Goal: Information Seeking & Learning: Learn about a topic

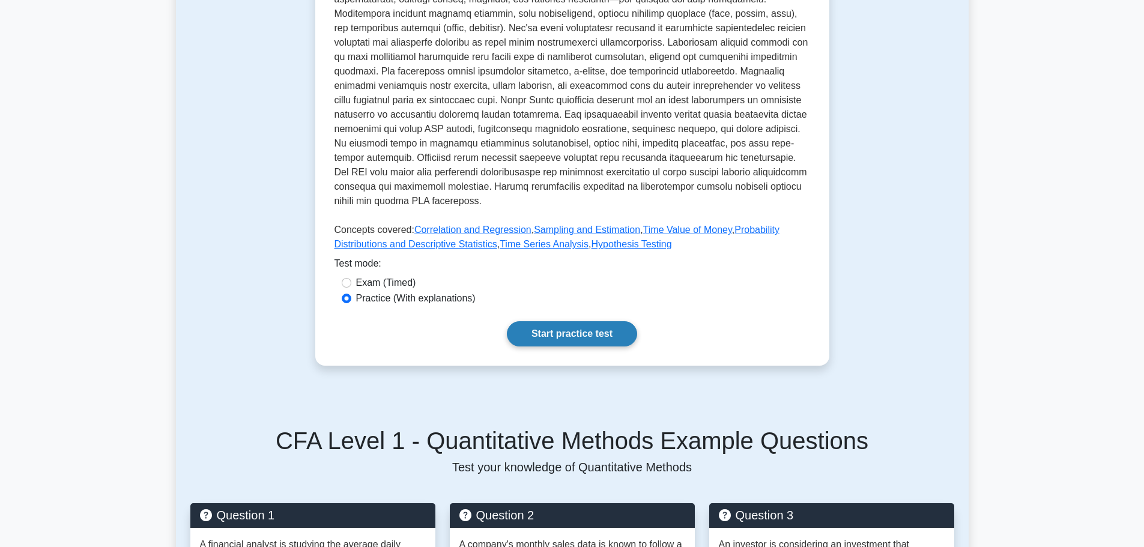
click at [575, 329] on link "Start practice test" at bounding box center [572, 333] width 130 height 25
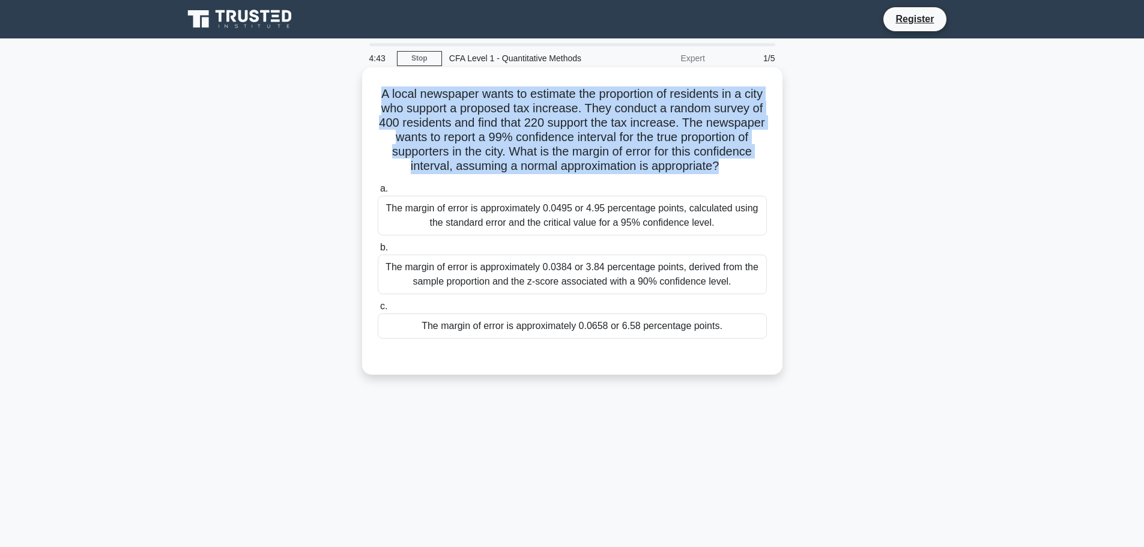
drag, startPoint x: 385, startPoint y: 94, endPoint x: 771, endPoint y: 169, distance: 392.9
click at [771, 169] on div "A local newspaper wants to estimate the proportion of residents in a city who s…" at bounding box center [572, 221] width 411 height 298
drag, startPoint x: 744, startPoint y: 299, endPoint x: 387, endPoint y: 278, distance: 358.1
click at [387, 278] on div "The margin of error is approximately 0.0384 or 3.84 percentage points, derived …" at bounding box center [572, 275] width 389 height 40
click at [492, 290] on div "The margin of error is approximately 0.0384 or 3.84 percentage points, derived …" at bounding box center [572, 275] width 389 height 40
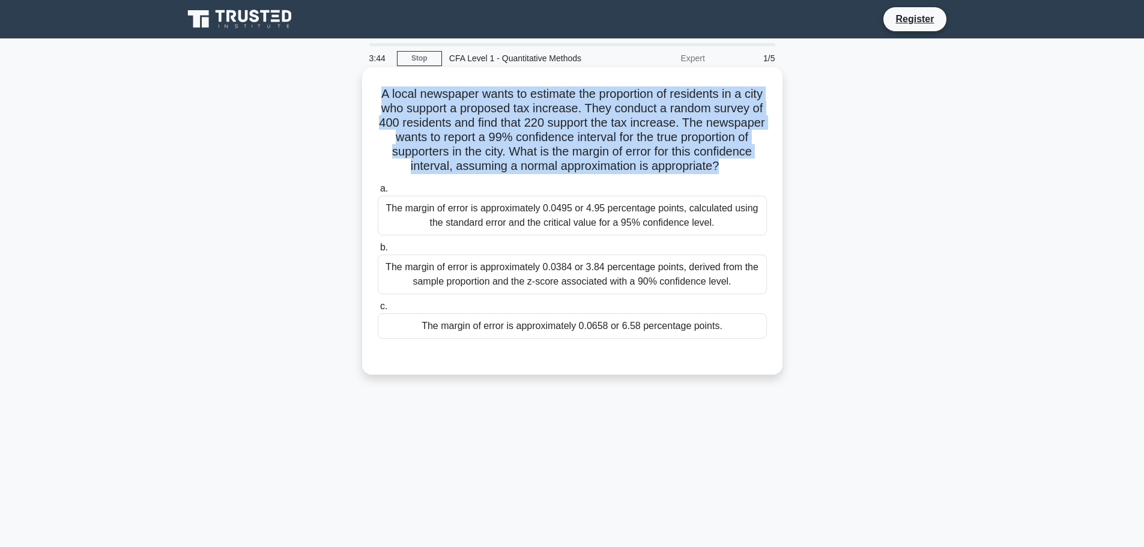
click at [378, 252] on input "b. The margin of error is approximately 0.0384 or 3.84 percentage points, deriv…" at bounding box center [378, 248] width 0 height 8
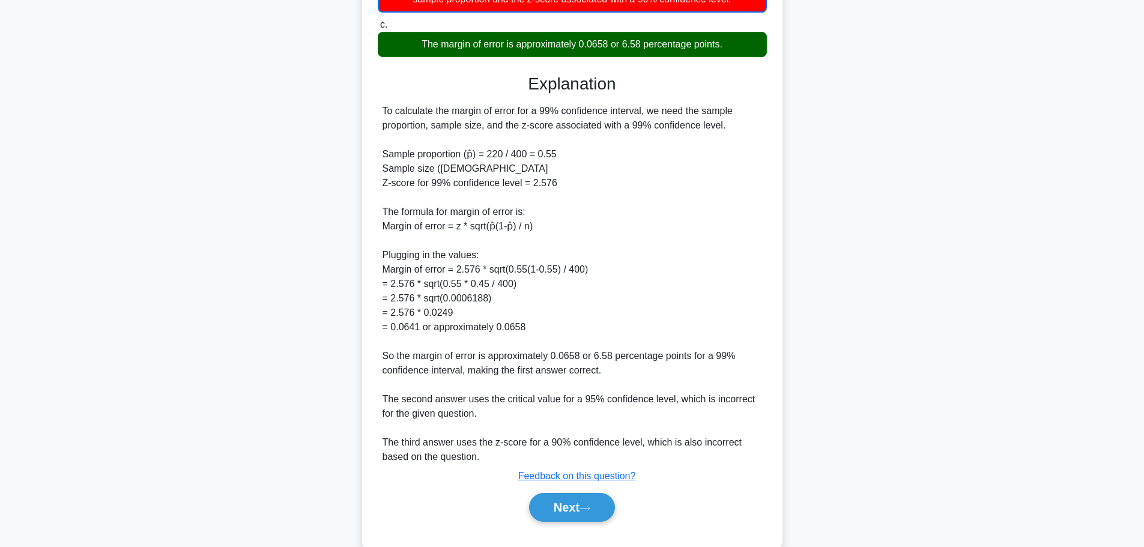
scroll to position [324, 0]
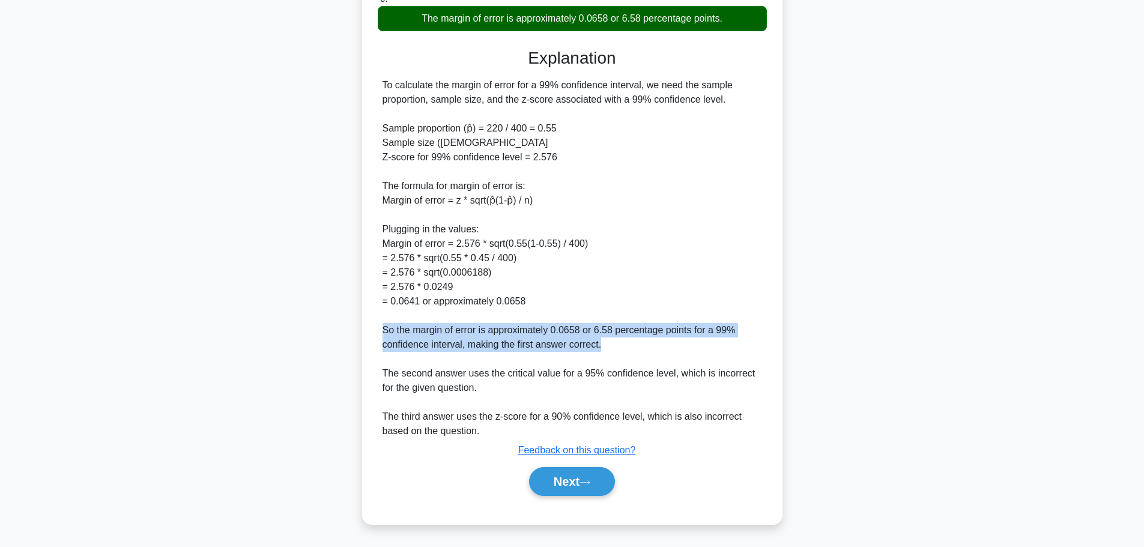
drag, startPoint x: 377, startPoint y: 331, endPoint x: 634, endPoint y: 343, distance: 257.4
click at [634, 343] on div "To calculate the margin of error for a 99% confidence interval, we need the sam…" at bounding box center [572, 258] width 389 height 360
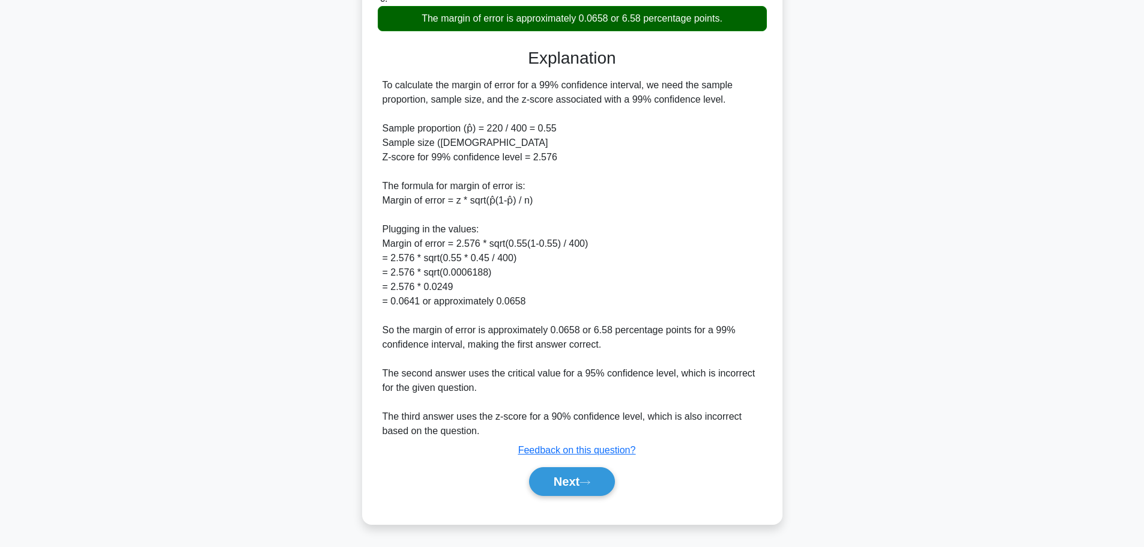
click at [471, 392] on div "To calculate the margin of error for a 99% confidence interval, we need the sam…" at bounding box center [573, 258] width 380 height 360
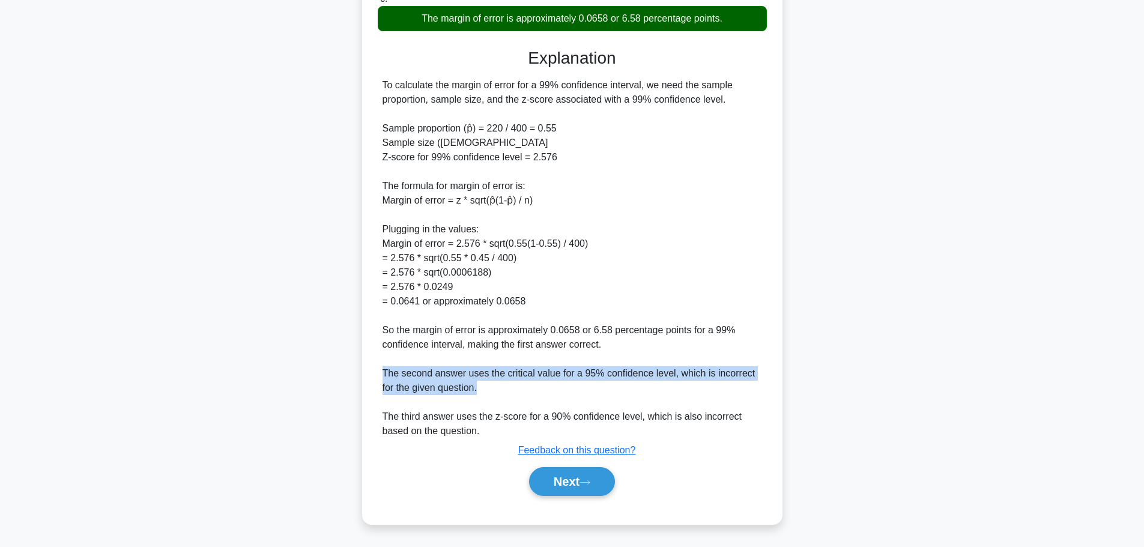
drag, startPoint x: 490, startPoint y: 392, endPoint x: 379, endPoint y: 375, distance: 111.8
click at [379, 375] on div "To calculate the margin of error for a 99% confidence interval, we need the sam…" at bounding box center [572, 258] width 389 height 360
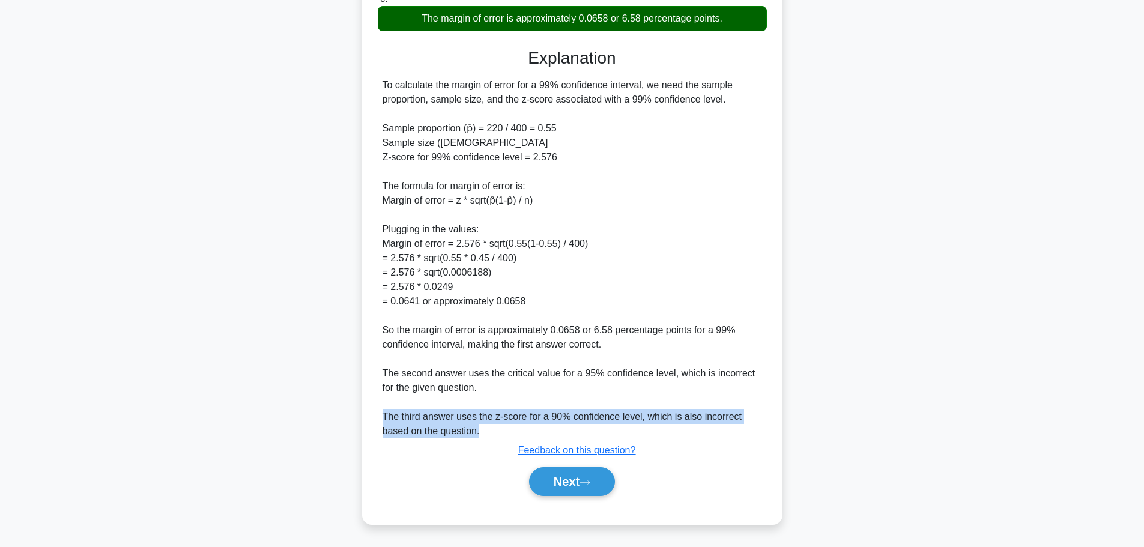
drag, startPoint x: 480, startPoint y: 436, endPoint x: 380, endPoint y: 417, distance: 101.4
click at [380, 417] on div "To calculate the margin of error for a 99% confidence interval, we need the sam…" at bounding box center [572, 258] width 389 height 360
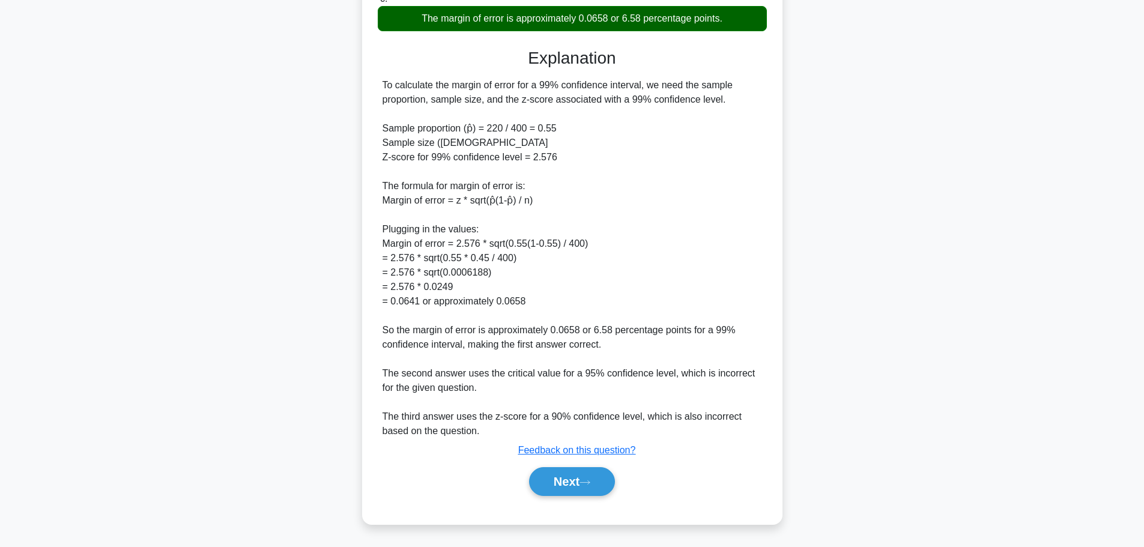
click at [483, 384] on div "To calculate the margin of error for a 99% confidence interval, we need the sam…" at bounding box center [573, 258] width 380 height 360
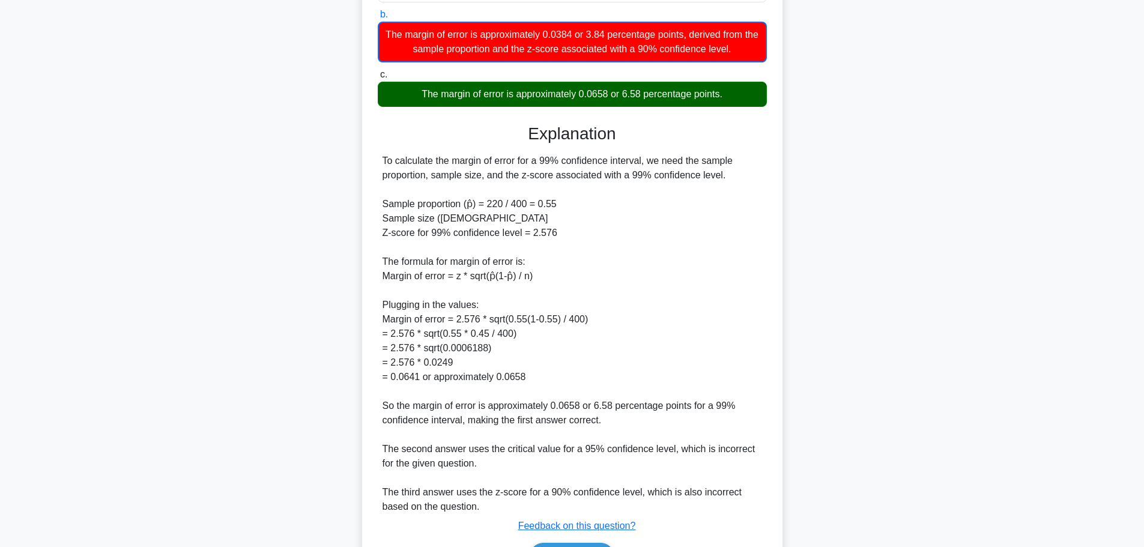
scroll to position [83, 0]
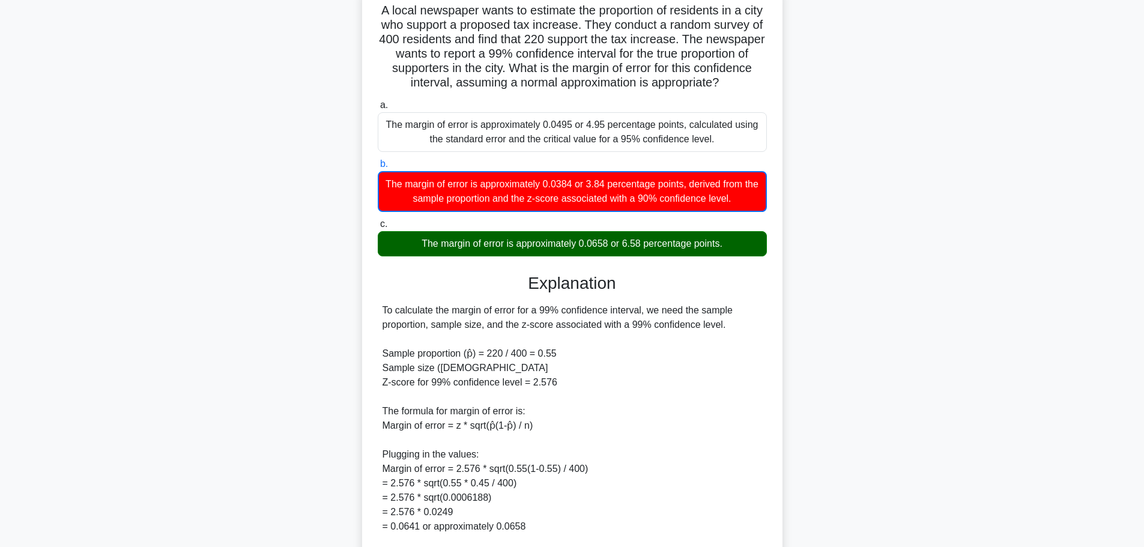
drag, startPoint x: 535, startPoint y: 260, endPoint x: 530, endPoint y: 327, distance: 66.8
click at [530, 327] on div "a. The margin of error is approximately 0.0495 or 4.95 percentage points, calcu…" at bounding box center [573, 416] width 392 height 640
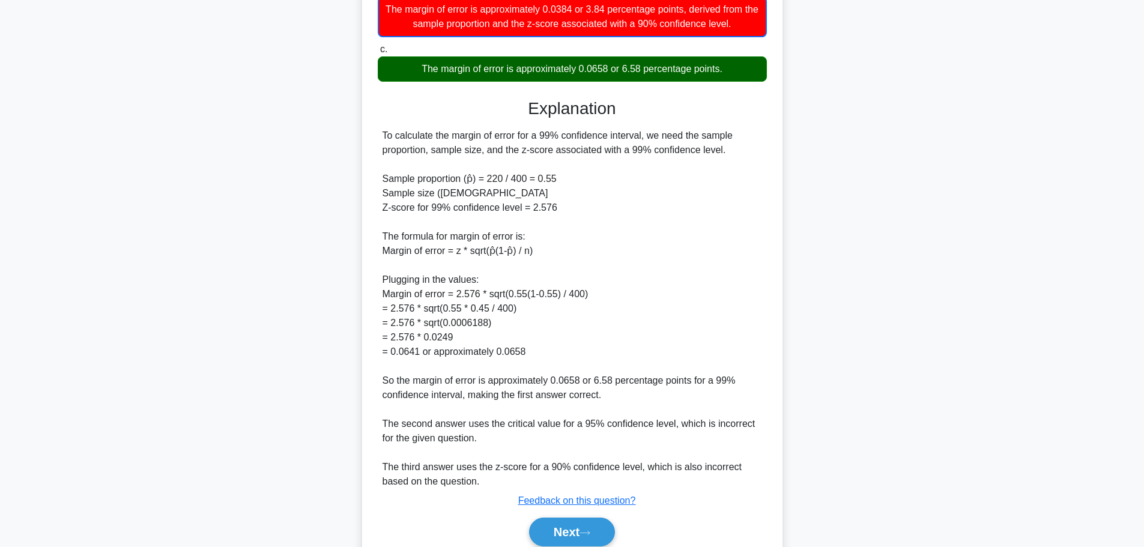
scroll to position [324, 0]
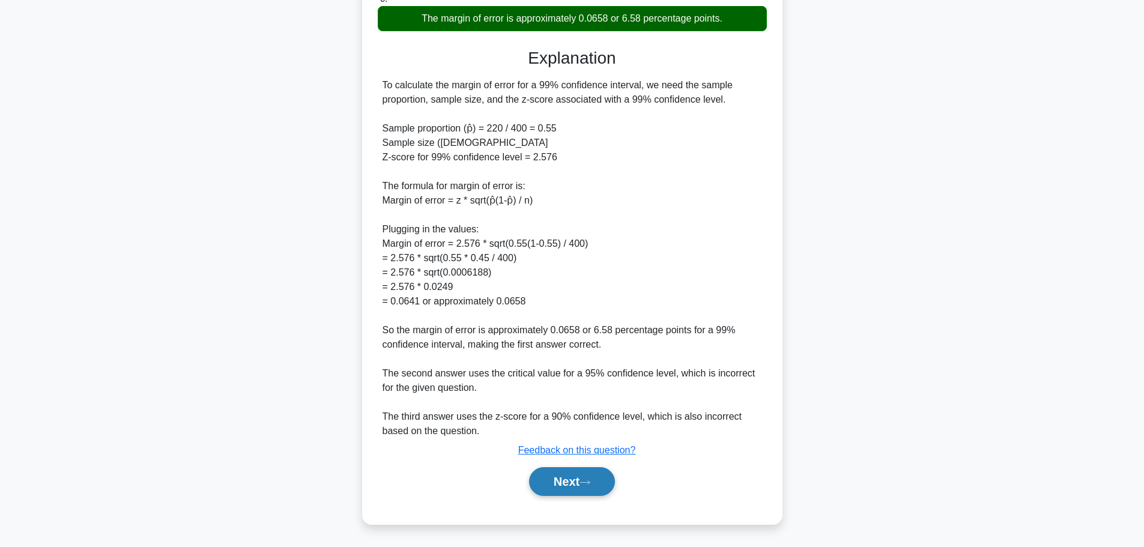
click at [579, 484] on button "Next" at bounding box center [572, 481] width 86 height 29
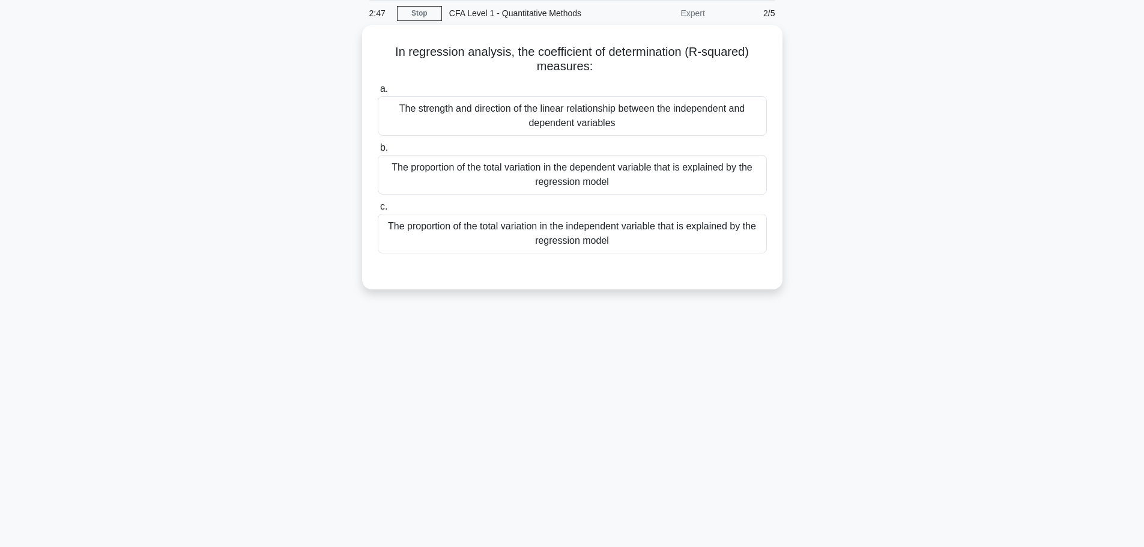
scroll to position [0, 0]
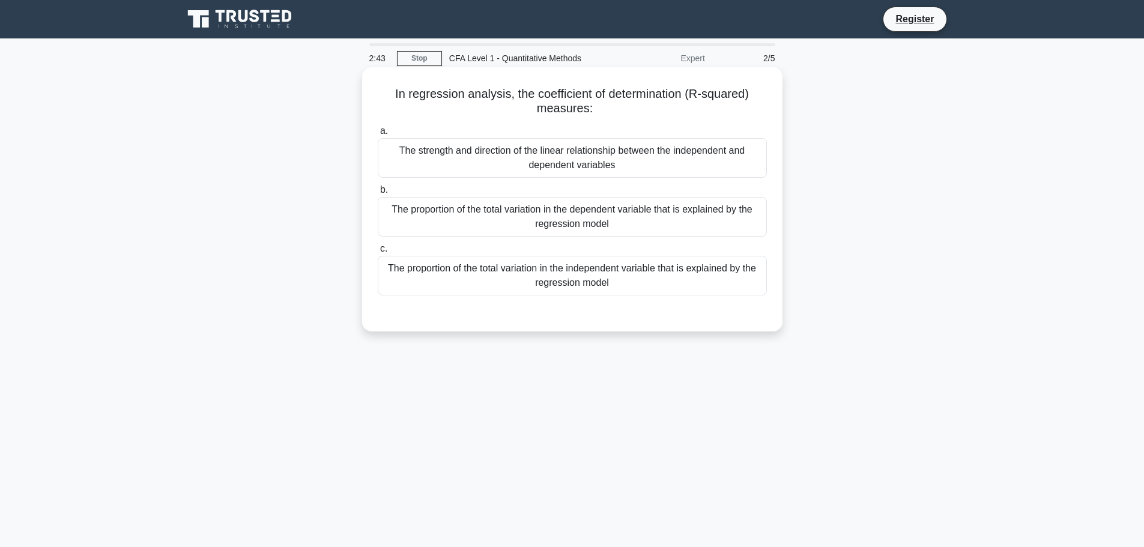
drag, startPoint x: 386, startPoint y: 96, endPoint x: 648, endPoint y: 114, distance: 262.5
click at [648, 114] on h5 "In regression analysis, the coefficient of determination (R-squared) measures: …" at bounding box center [573, 101] width 392 height 30
click at [558, 217] on div "The proportion of the total variation in the dependent variable that is explain…" at bounding box center [572, 217] width 389 height 40
click at [378, 194] on input "b. The proportion of the total variation in the dependent variable that is expl…" at bounding box center [378, 190] width 0 height 8
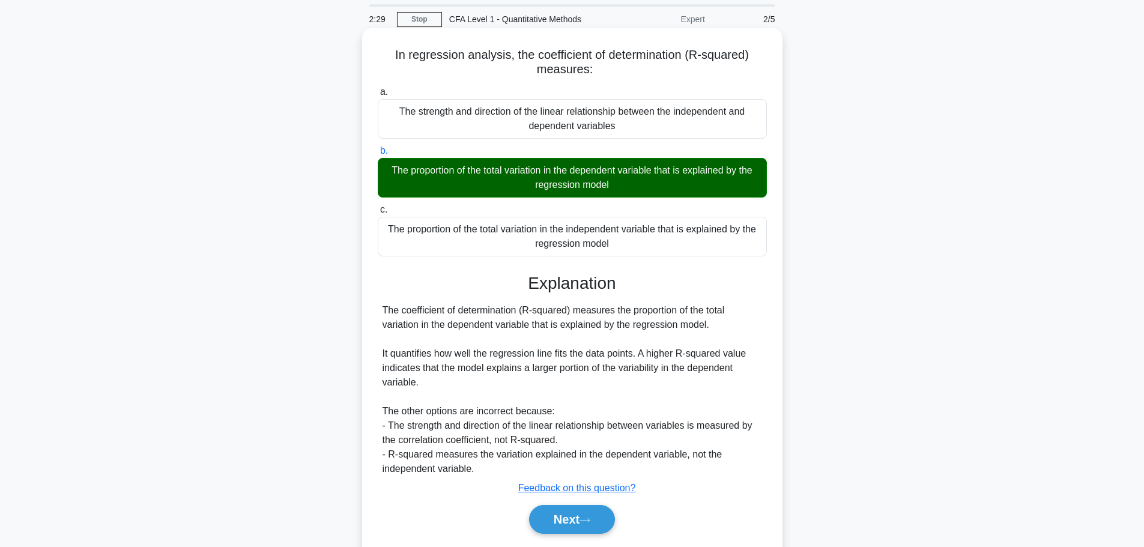
scroll to position [60, 0]
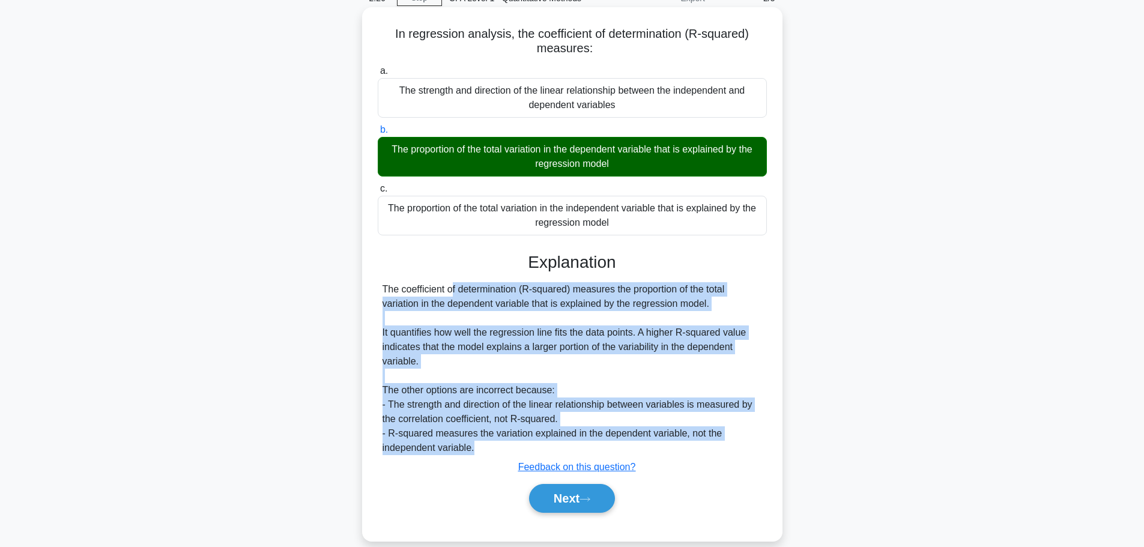
drag, startPoint x: 383, startPoint y: 290, endPoint x: 494, endPoint y: 458, distance: 201.1
click at [494, 458] on div "Explanation The coefficient of determination (R-squared) measures the proportio…" at bounding box center [572, 385] width 389 height 266
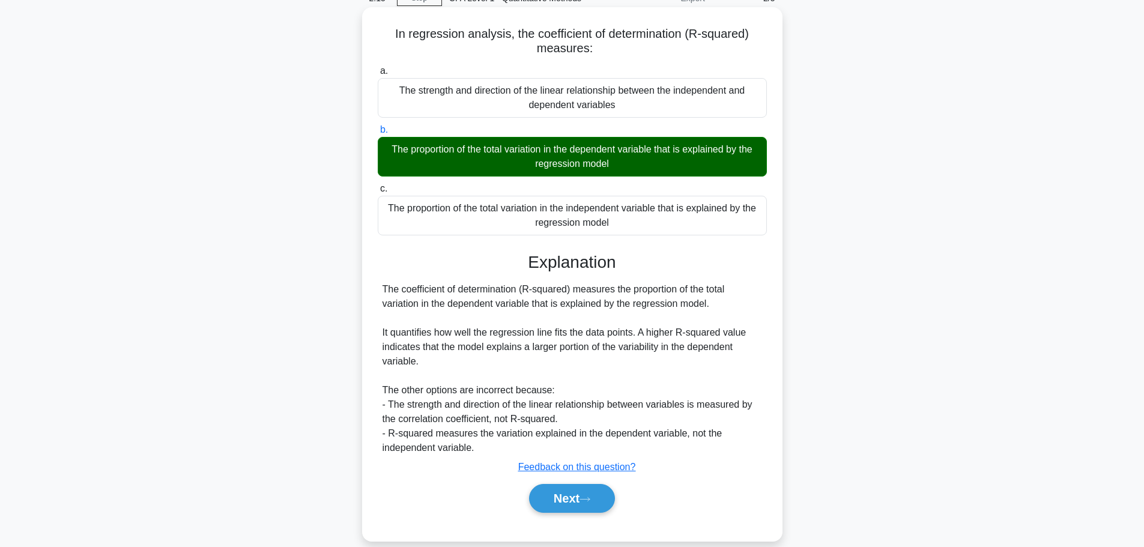
click at [442, 157] on div "The proportion of the total variation in the dependent variable that is explain…" at bounding box center [572, 157] width 389 height 40
click at [378, 134] on input "b. The proportion of the total variation in the dependent variable that is expl…" at bounding box center [378, 130] width 0 height 8
drag, startPoint x: 381, startPoint y: 148, endPoint x: 615, endPoint y: 169, distance: 235.2
click at [615, 169] on div "The proportion of the total variation in the dependent variable that is explain…" at bounding box center [572, 157] width 389 height 40
drag, startPoint x: 580, startPoint y: 58, endPoint x: 570, endPoint y: 55, distance: 10.3
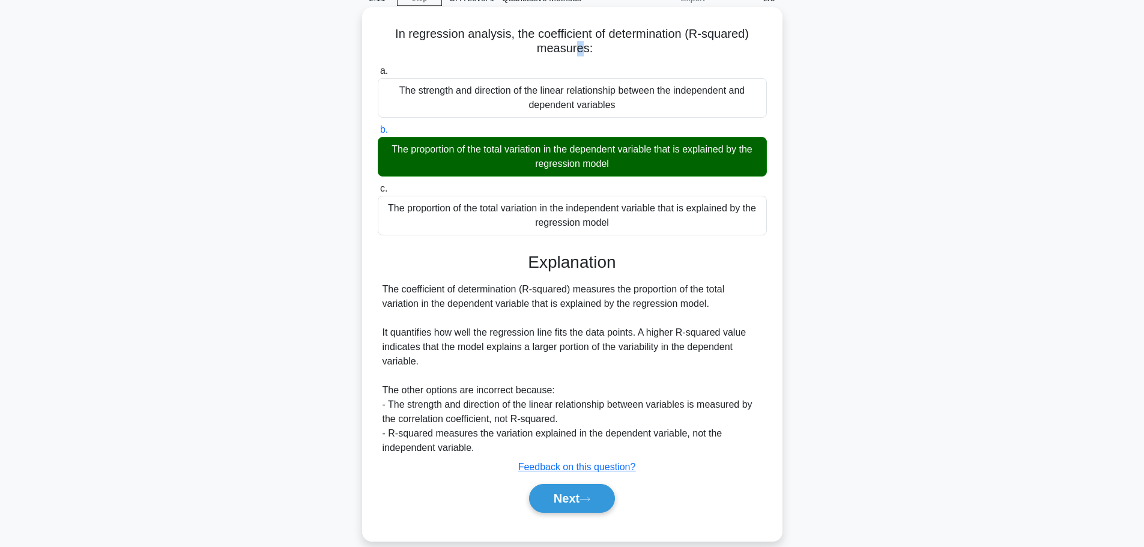
click at [579, 58] on div "In regression analysis, the coefficient of determination (R-squared) measures: …" at bounding box center [572, 274] width 411 height 524
drag, startPoint x: 513, startPoint y: 35, endPoint x: 622, endPoint y: 50, distance: 110.4
click at [622, 50] on h5 "In regression analysis, the coefficient of determination (R-squared) measures: …" at bounding box center [573, 41] width 392 height 30
click at [512, 159] on div "The proportion of the total variation in the dependent variable that is explain…" at bounding box center [572, 157] width 389 height 40
click at [378, 134] on input "b. The proportion of the total variation in the dependent variable that is expl…" at bounding box center [378, 130] width 0 height 8
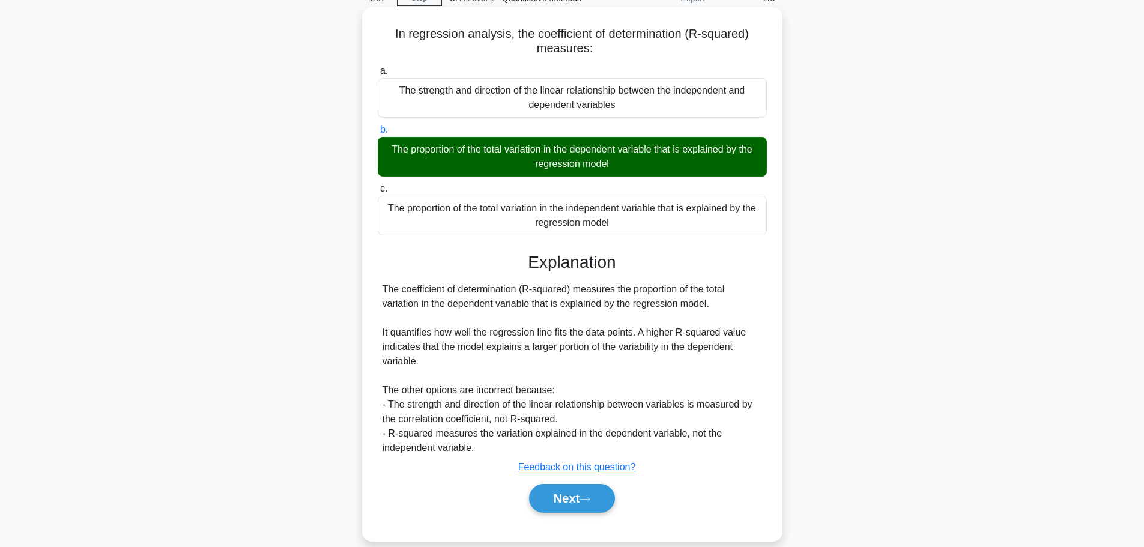
drag, startPoint x: 378, startPoint y: 150, endPoint x: 615, endPoint y: 167, distance: 237.3
click at [615, 167] on div "The proportion of the total variation in the dependent variable that is explain…" at bounding box center [572, 157] width 389 height 40
click at [589, 496] on icon at bounding box center [585, 499] width 11 height 7
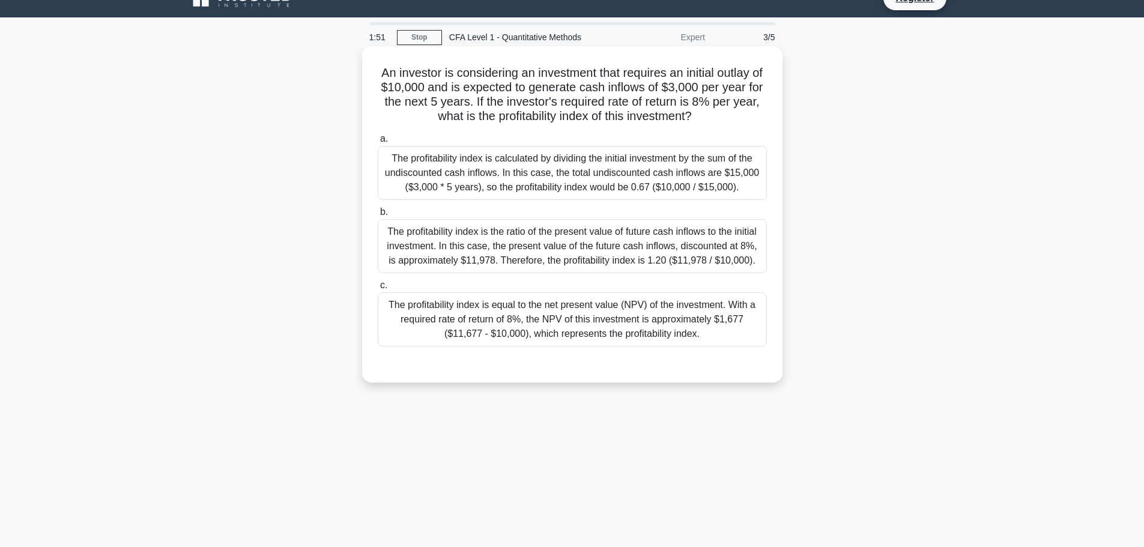
scroll to position [0, 0]
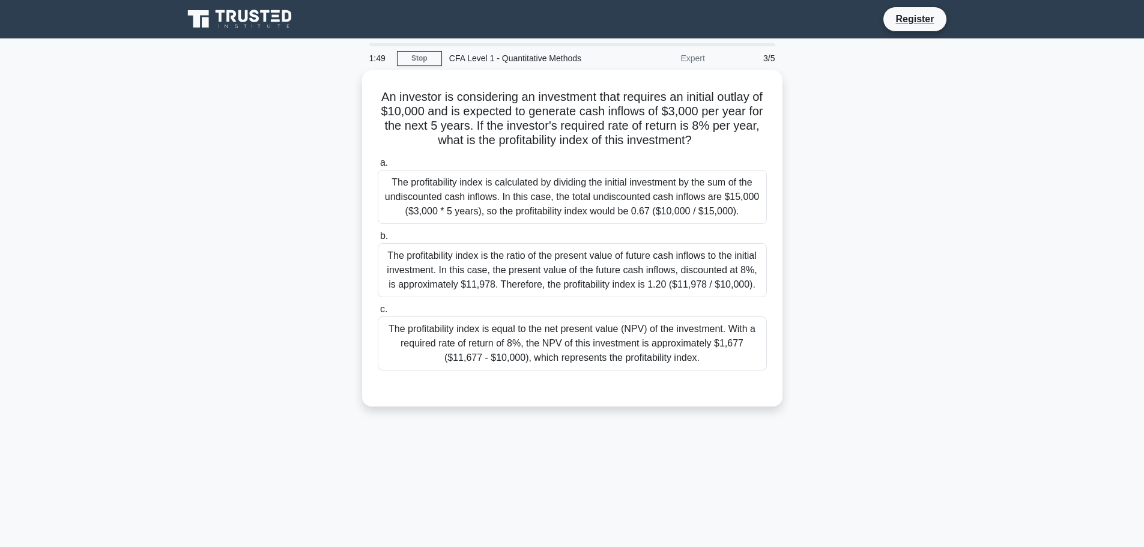
click at [198, 26] on icon at bounding box center [197, 18] width 21 height 17
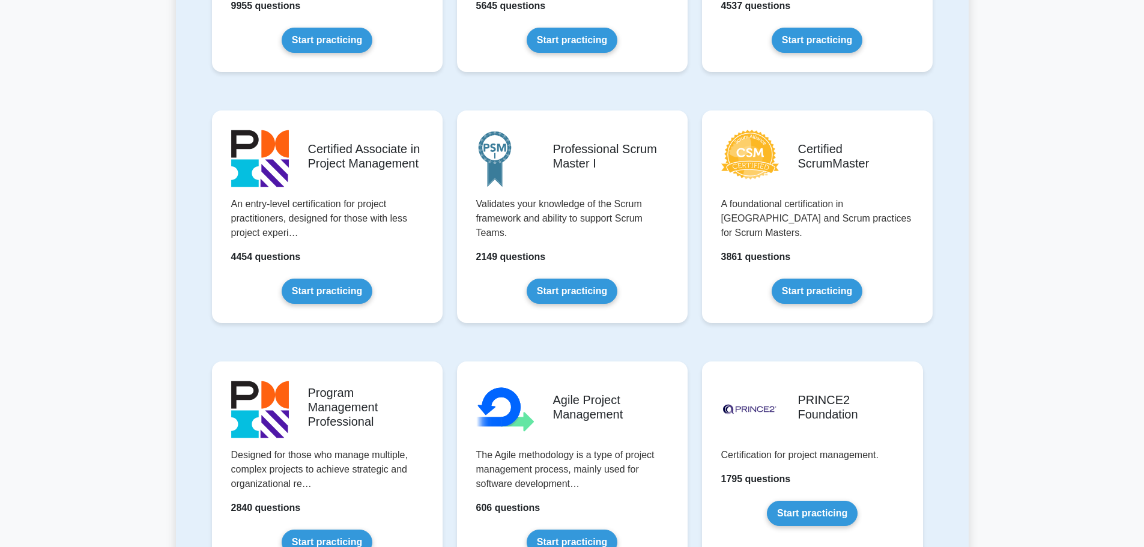
scroll to position [661, 0]
